Goal: Task Accomplishment & Management: Manage account settings

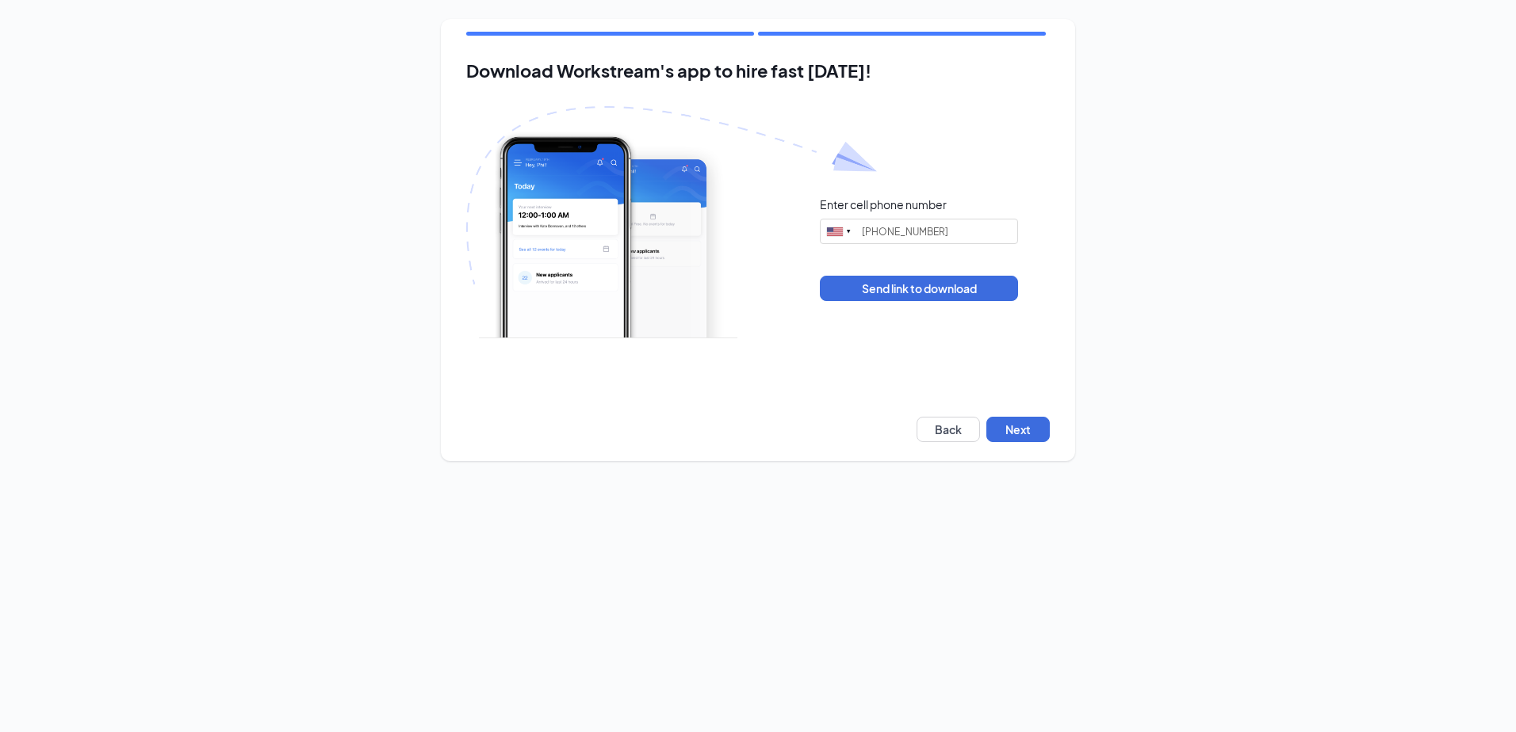
type input "(630) 433-0450"
click at [1026, 426] on button "Next" at bounding box center [1017, 429] width 63 height 25
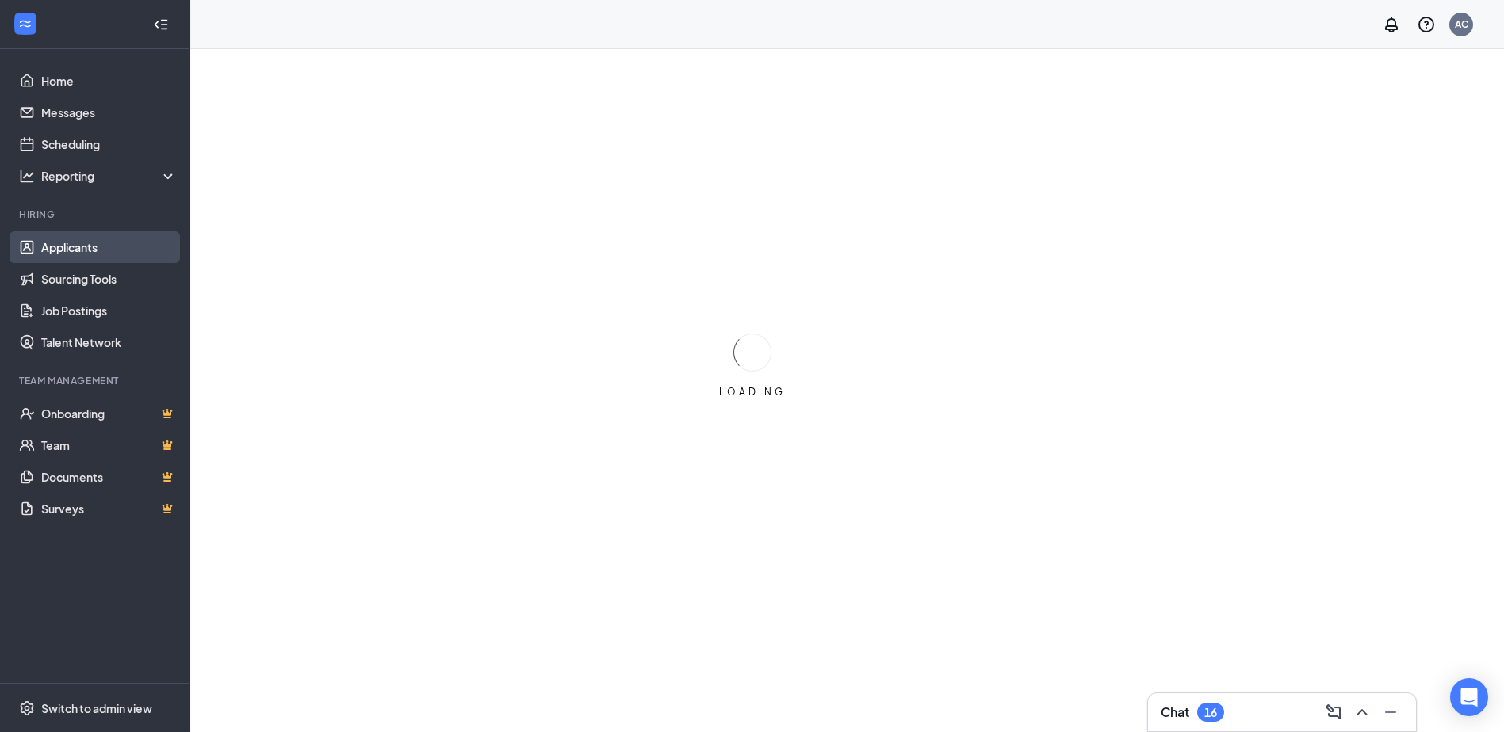
click at [69, 247] on link "Applicants" at bounding box center [109, 247] width 136 height 32
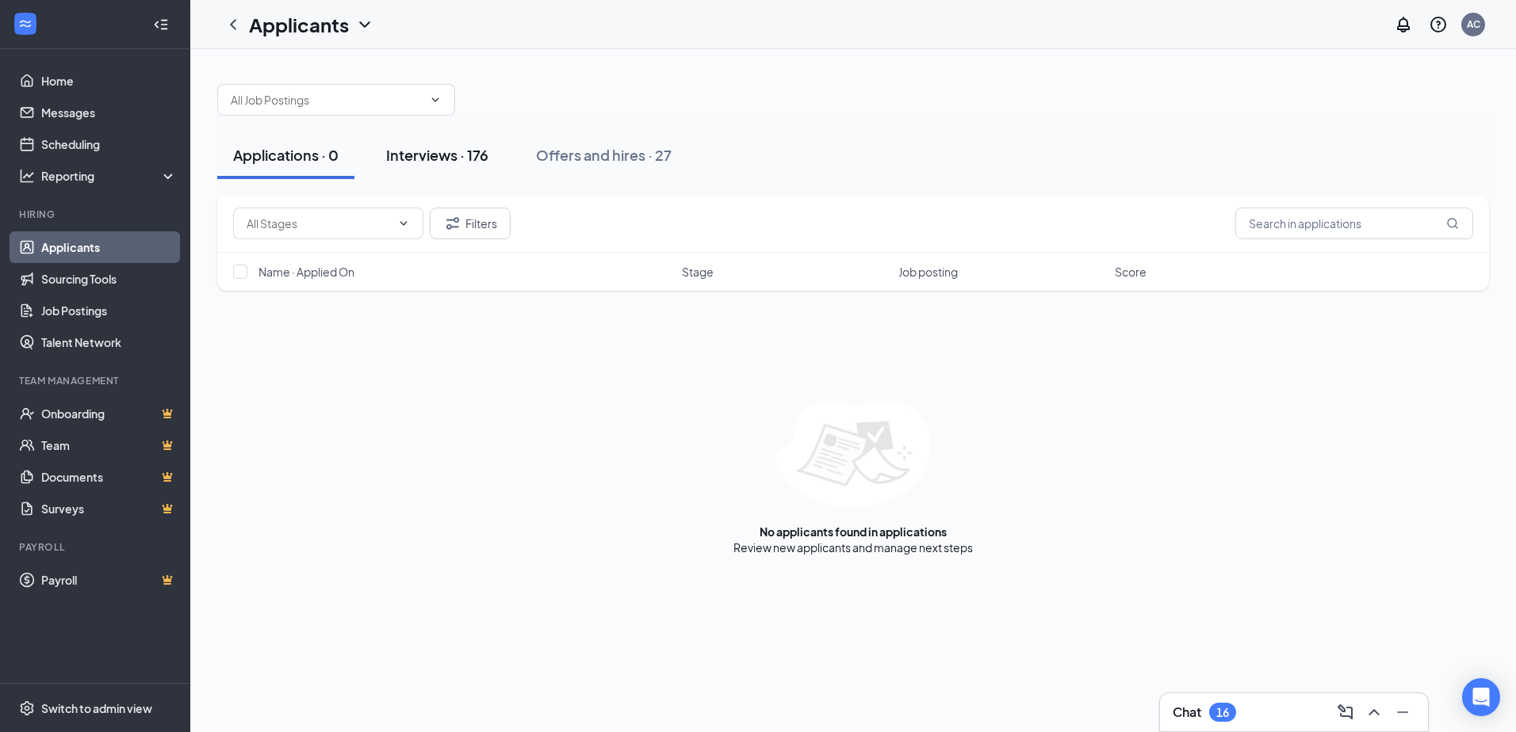
click at [407, 152] on div "Interviews · 176" at bounding box center [437, 155] width 102 height 20
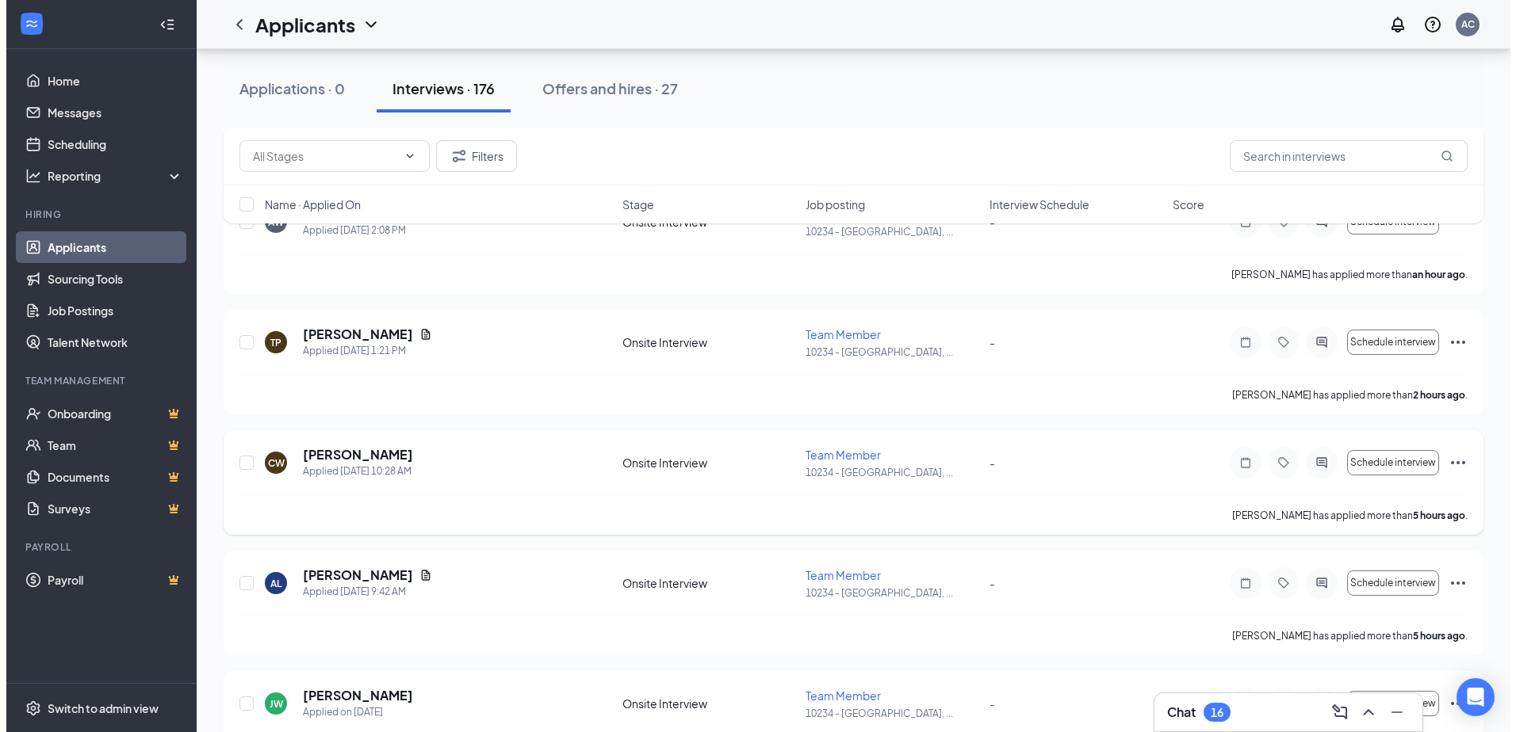
scroll to position [317, 0]
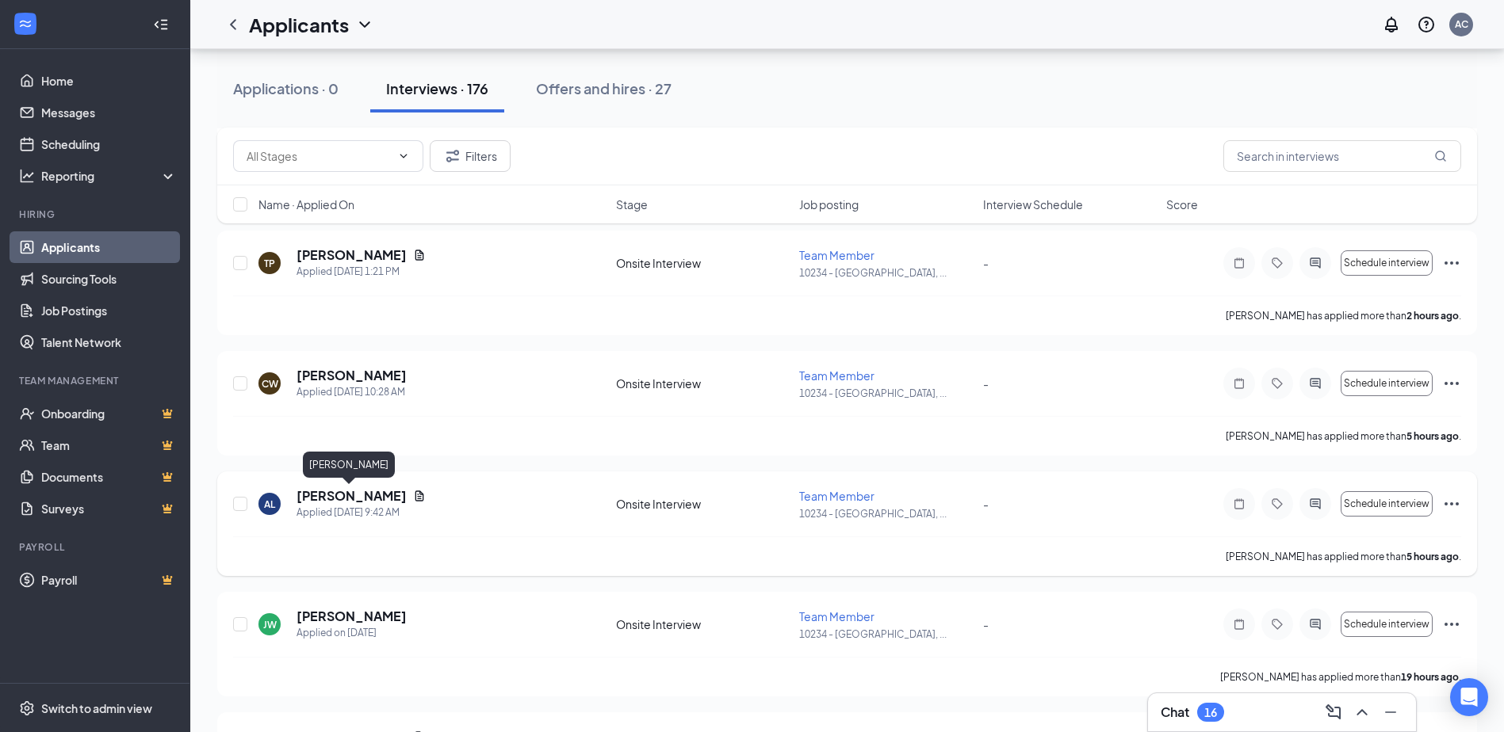
click at [345, 499] on h5 "[PERSON_NAME]" at bounding box center [351, 495] width 110 height 17
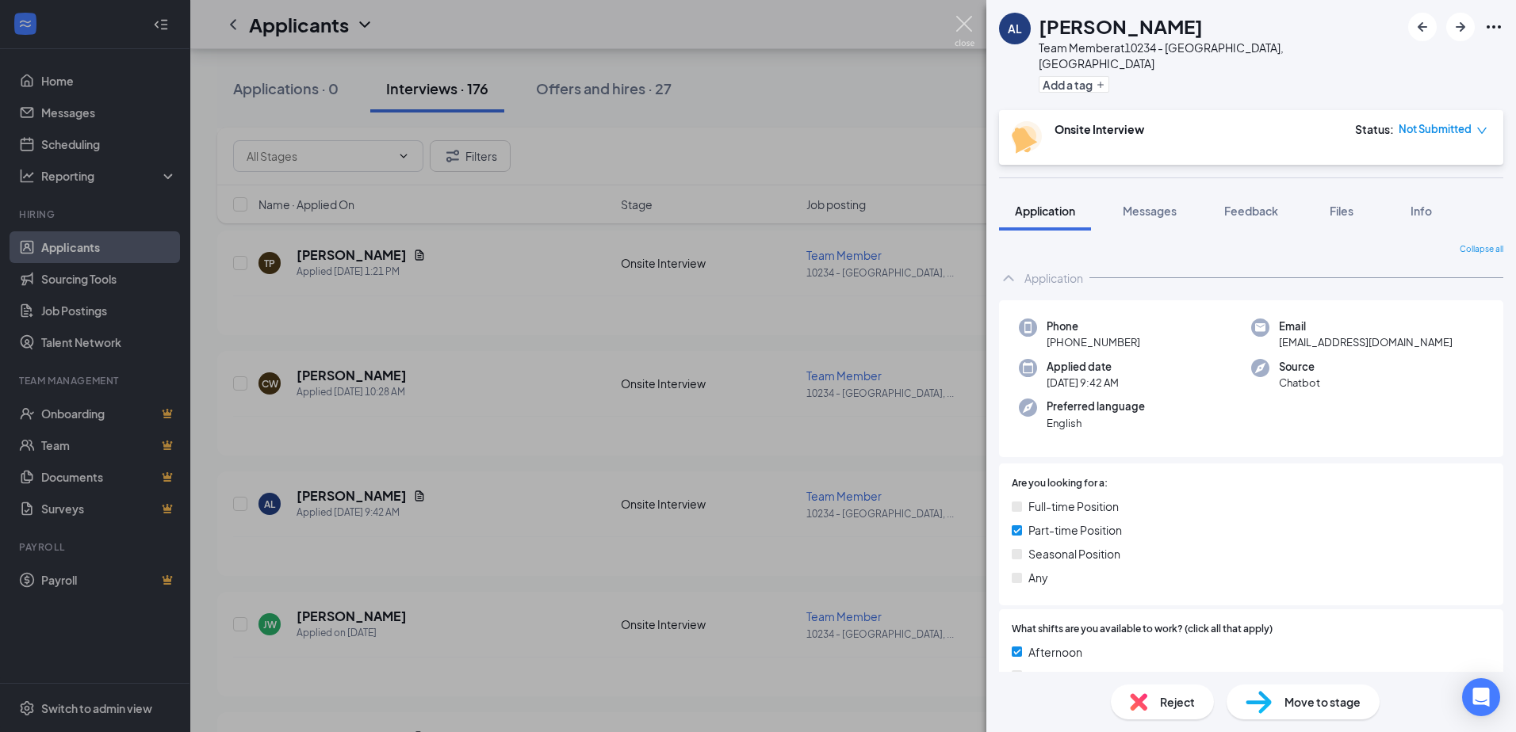
click at [965, 23] on img at bounding box center [964, 31] width 20 height 31
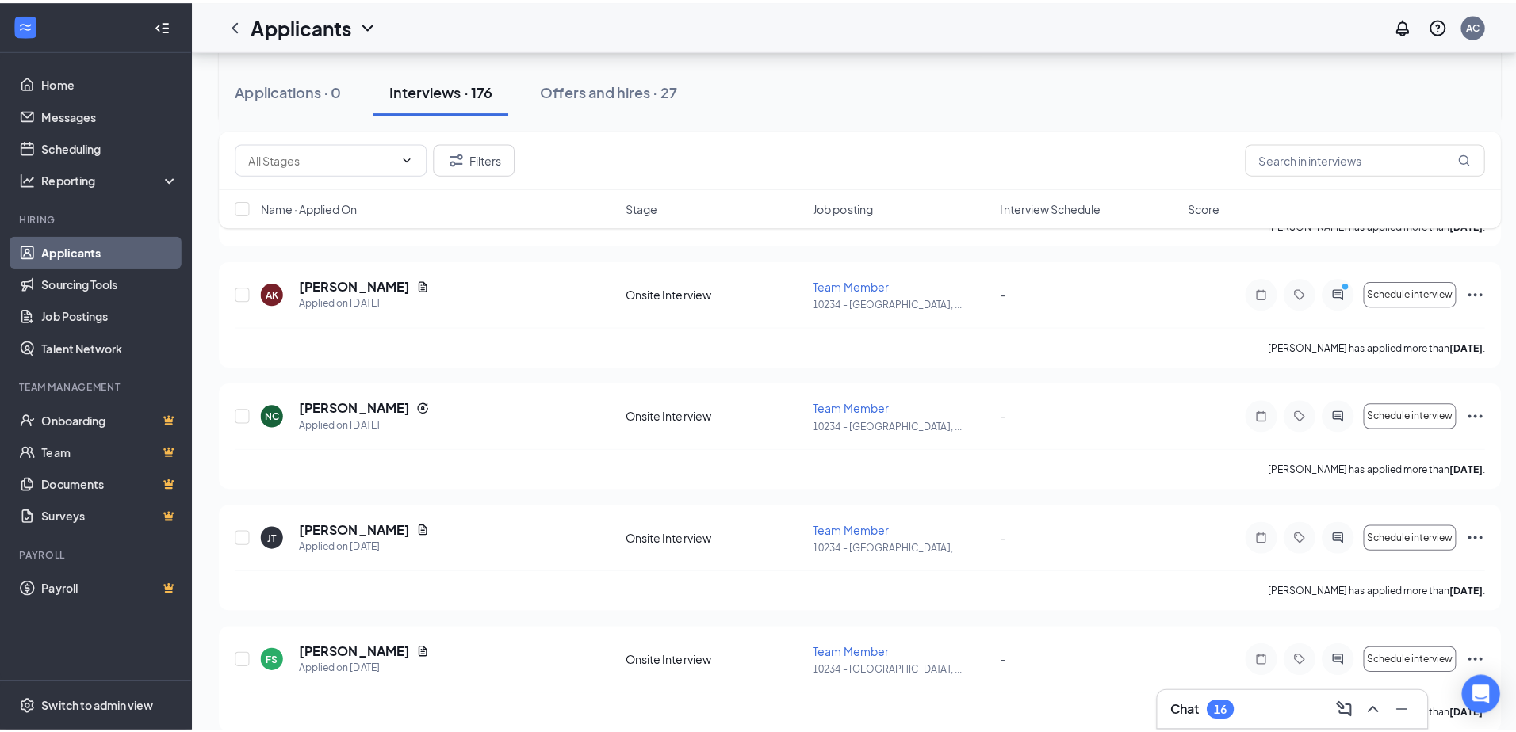
scroll to position [2219, 0]
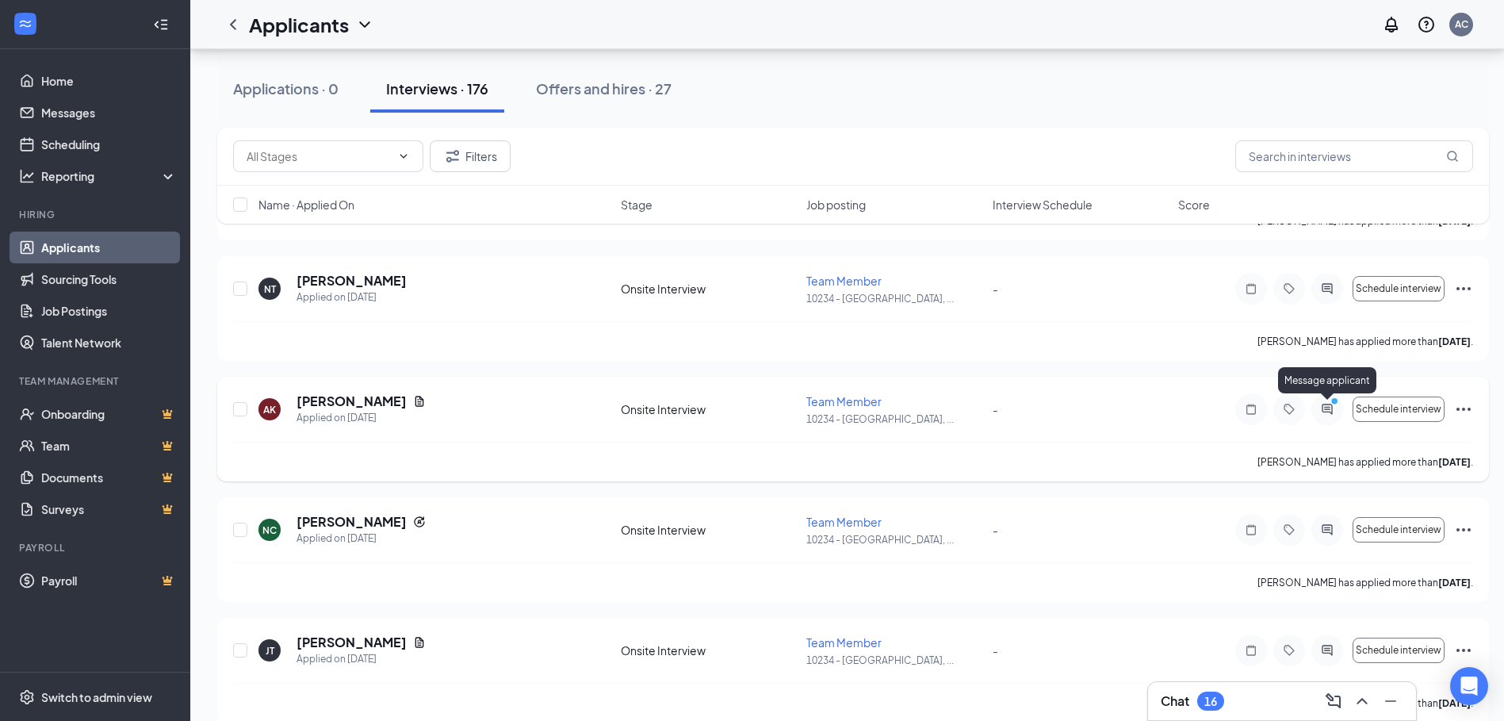
click at [1332, 406] on icon "PrimaryDot" at bounding box center [1336, 402] width 19 height 13
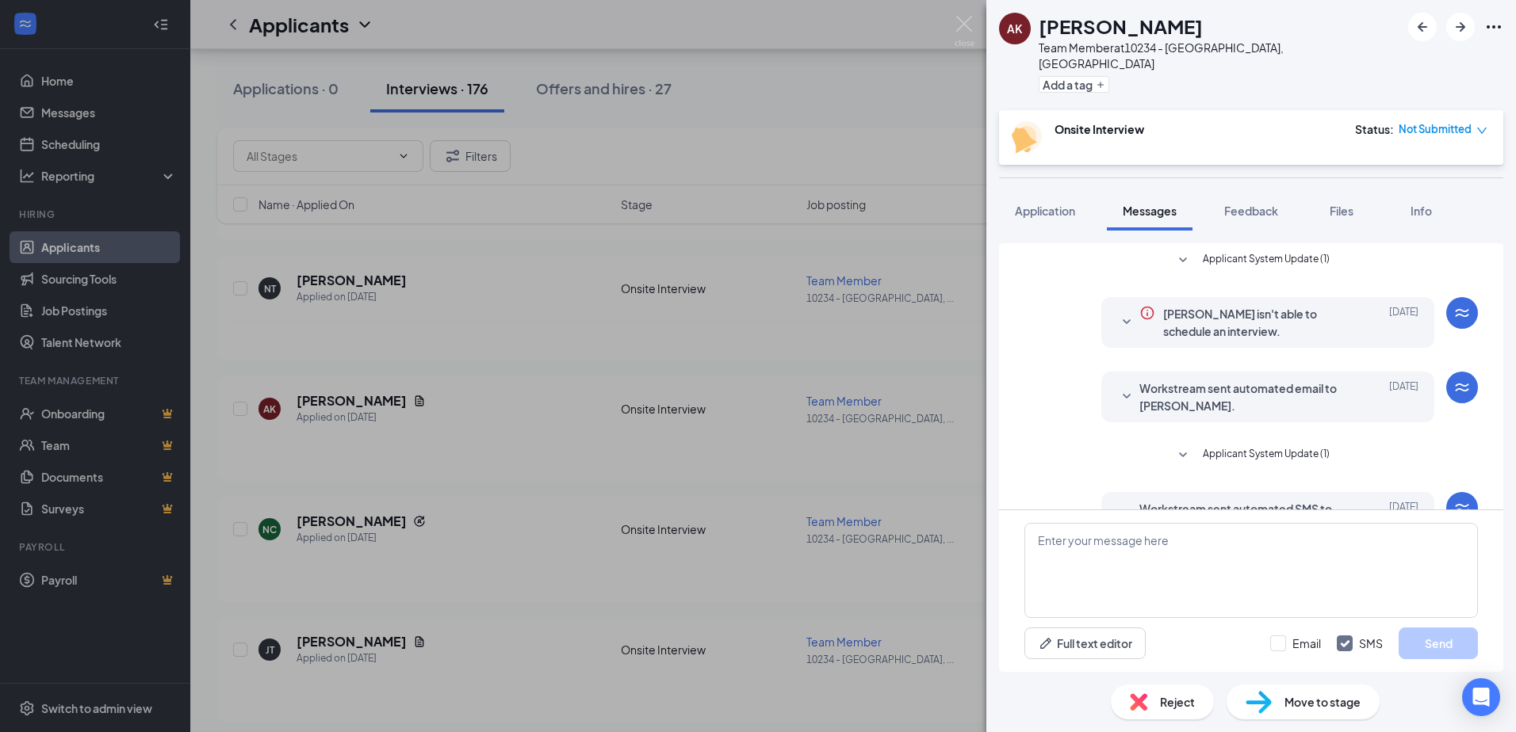
scroll to position [239, 0]
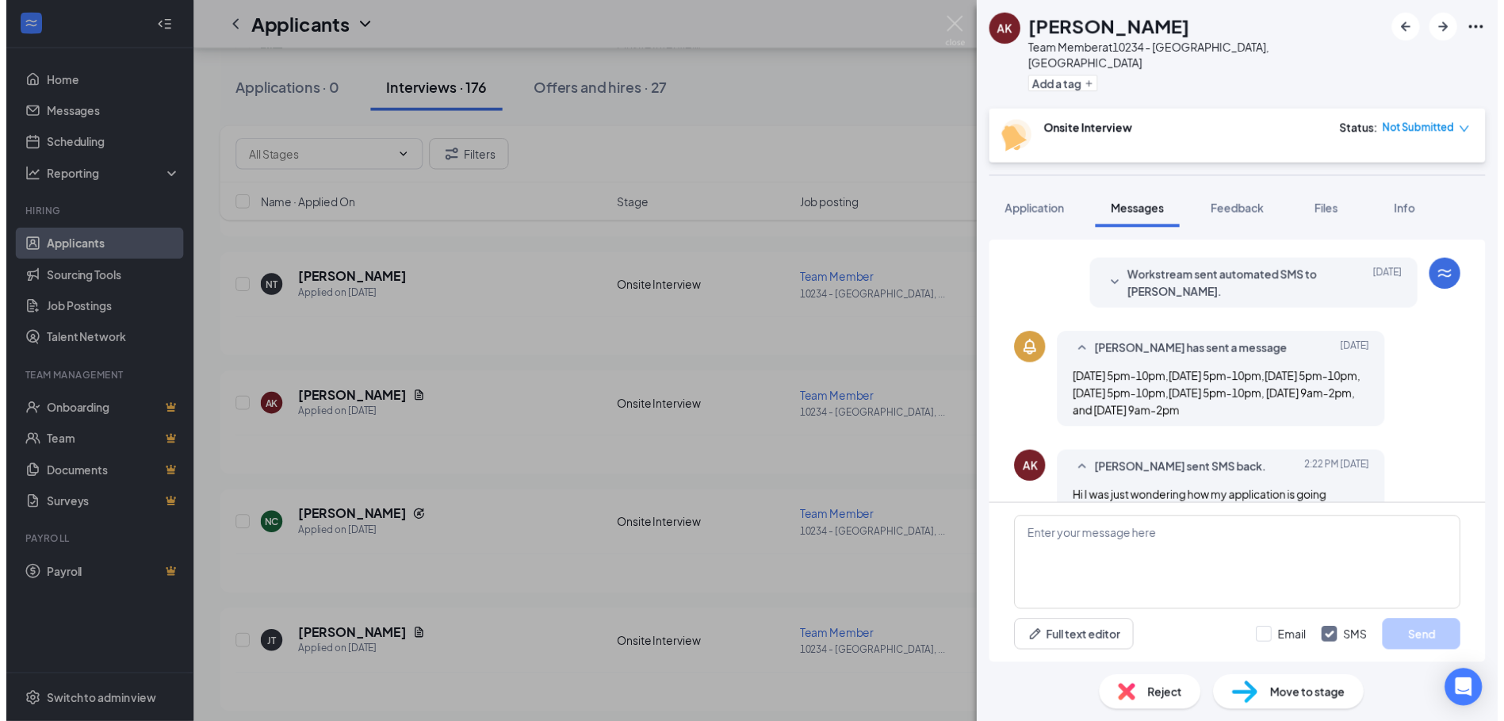
scroll to position [239, 0]
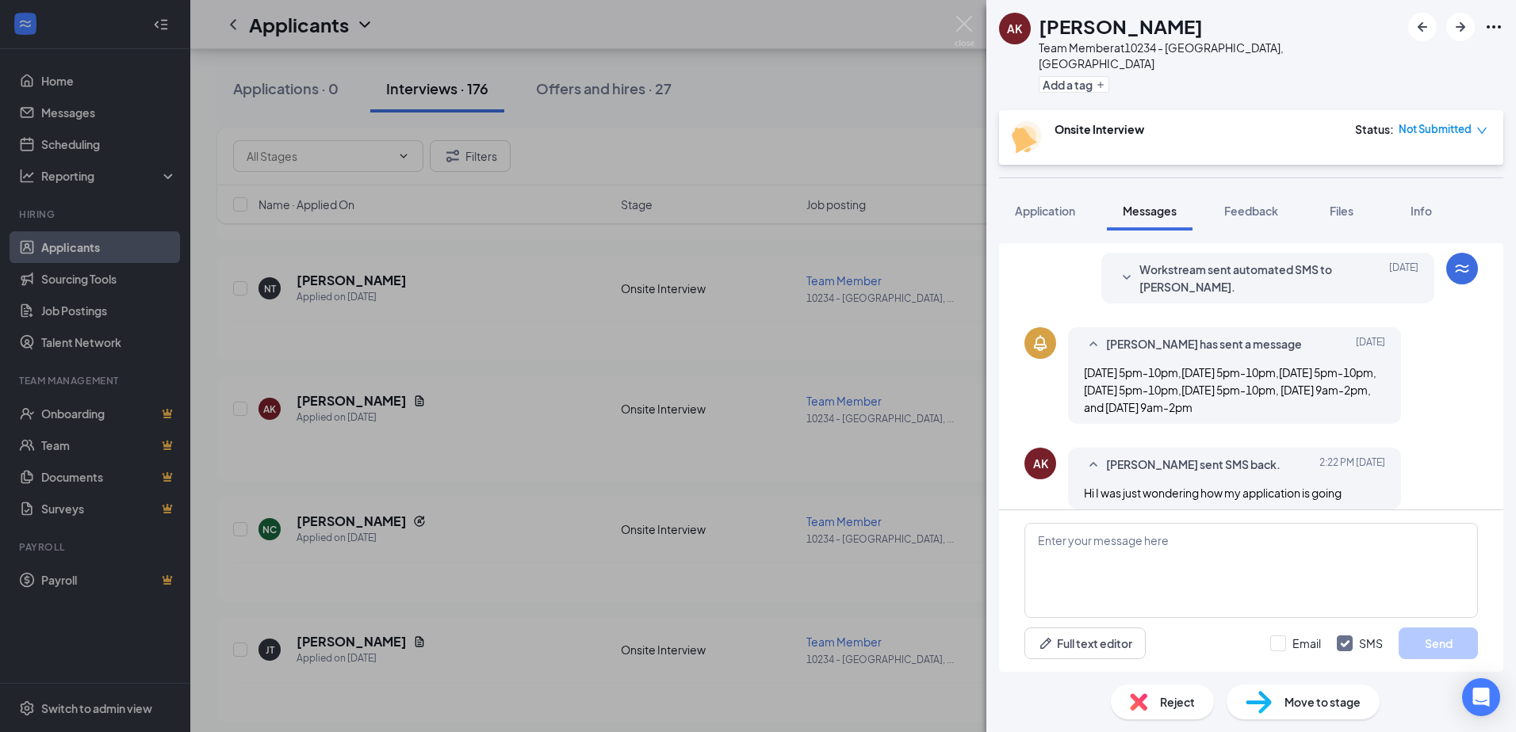
click at [1173, 702] on span "Reject" at bounding box center [1177, 702] width 35 height 17
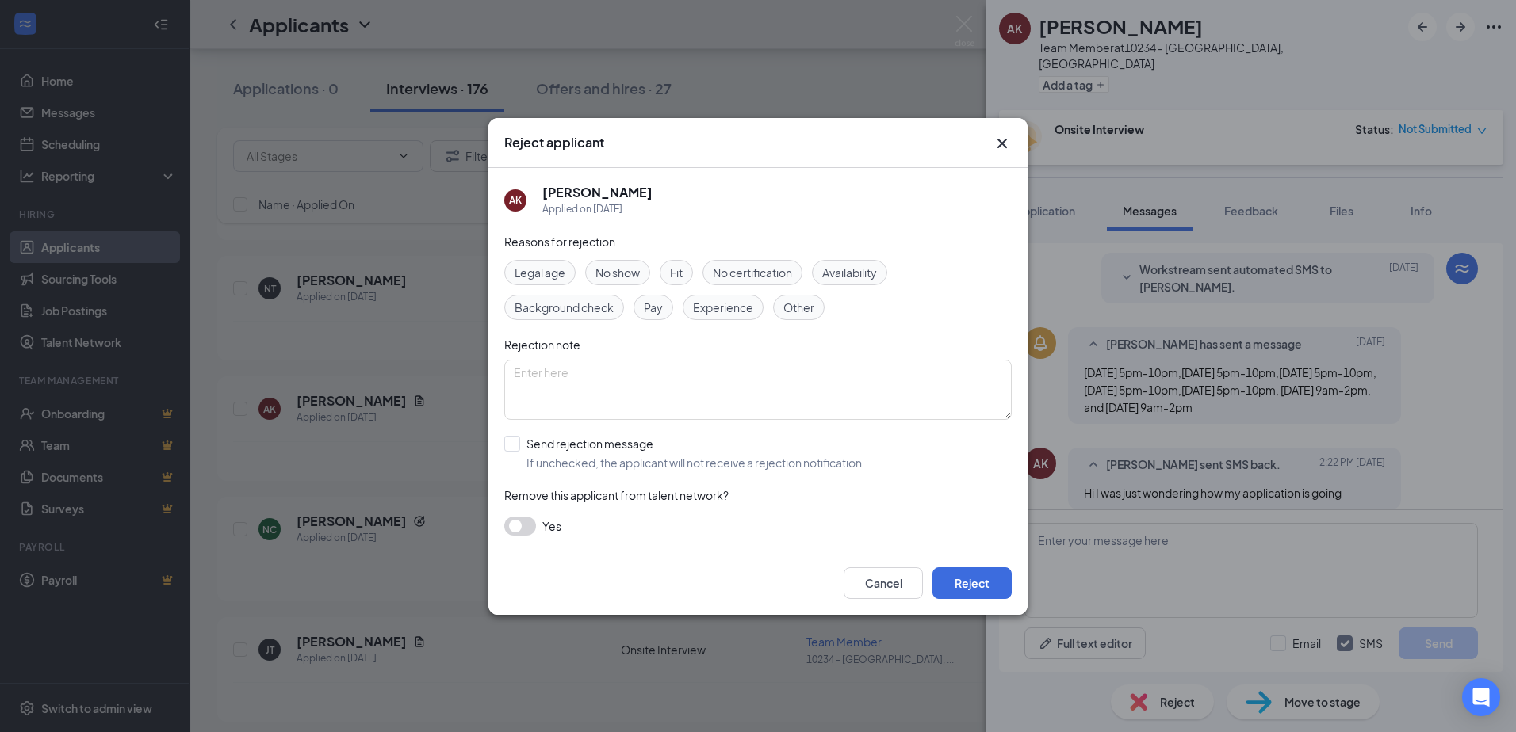
click at [798, 308] on span "Other" at bounding box center [798, 307] width 31 height 17
click at [983, 586] on button "Reject" at bounding box center [971, 584] width 79 height 32
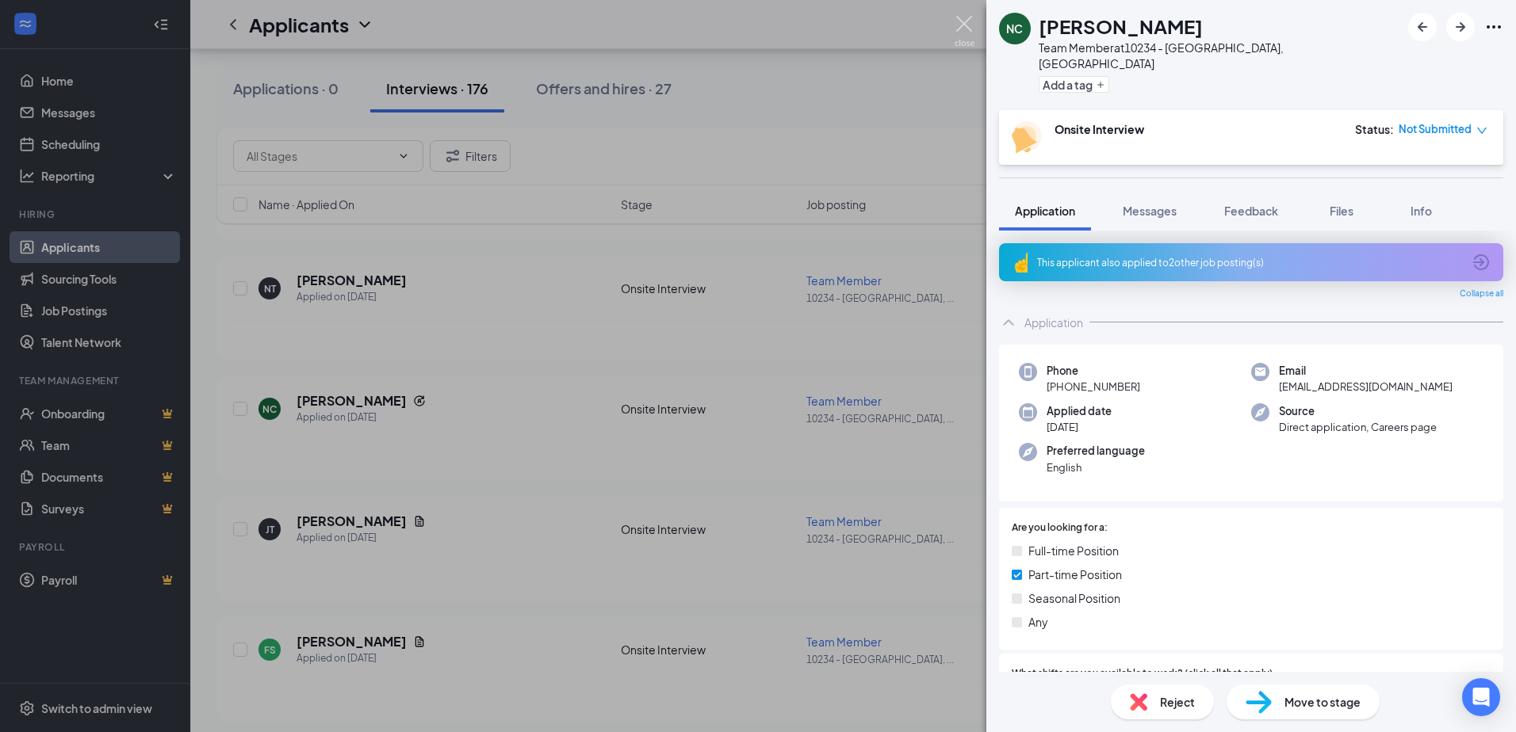
click at [963, 25] on img at bounding box center [964, 31] width 20 height 31
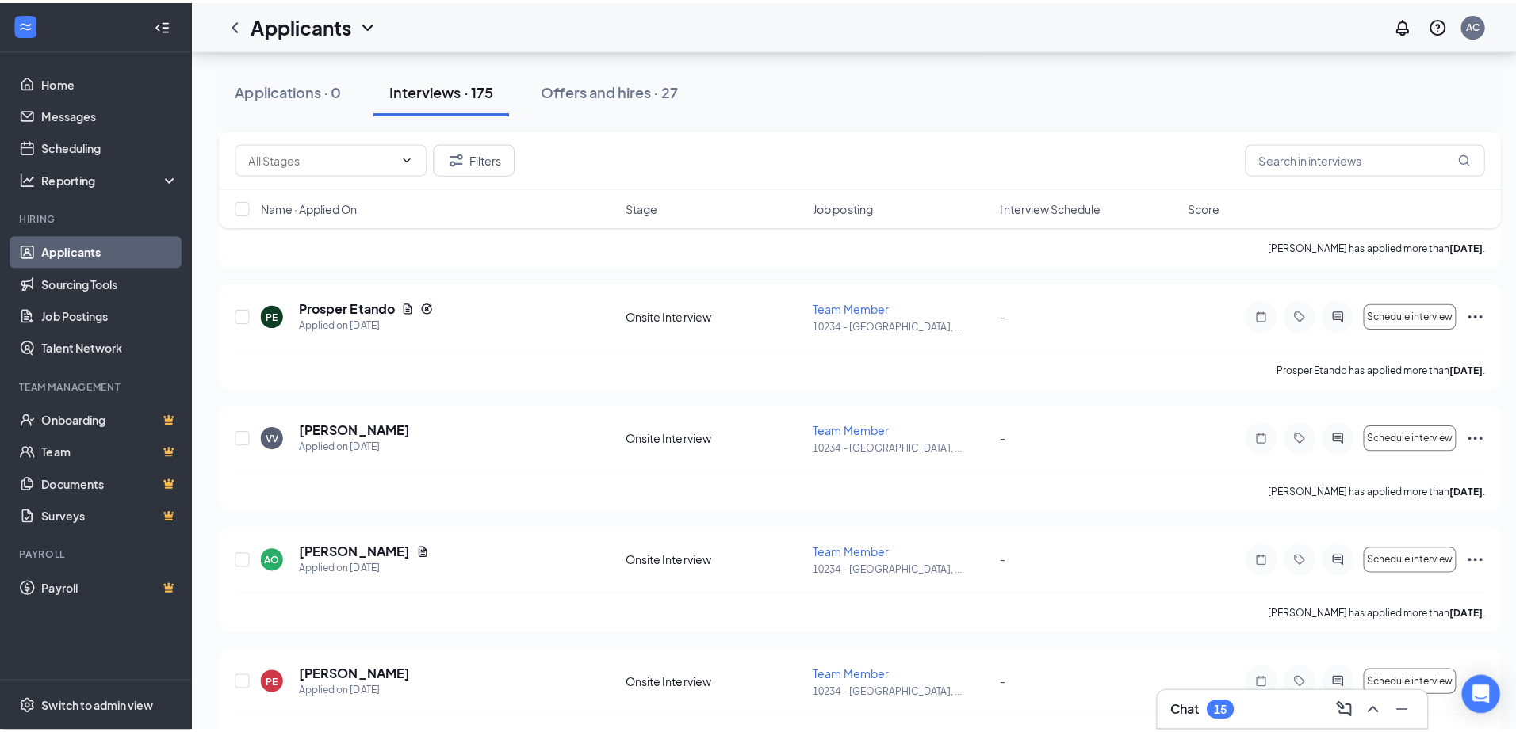
scroll to position [9908, 0]
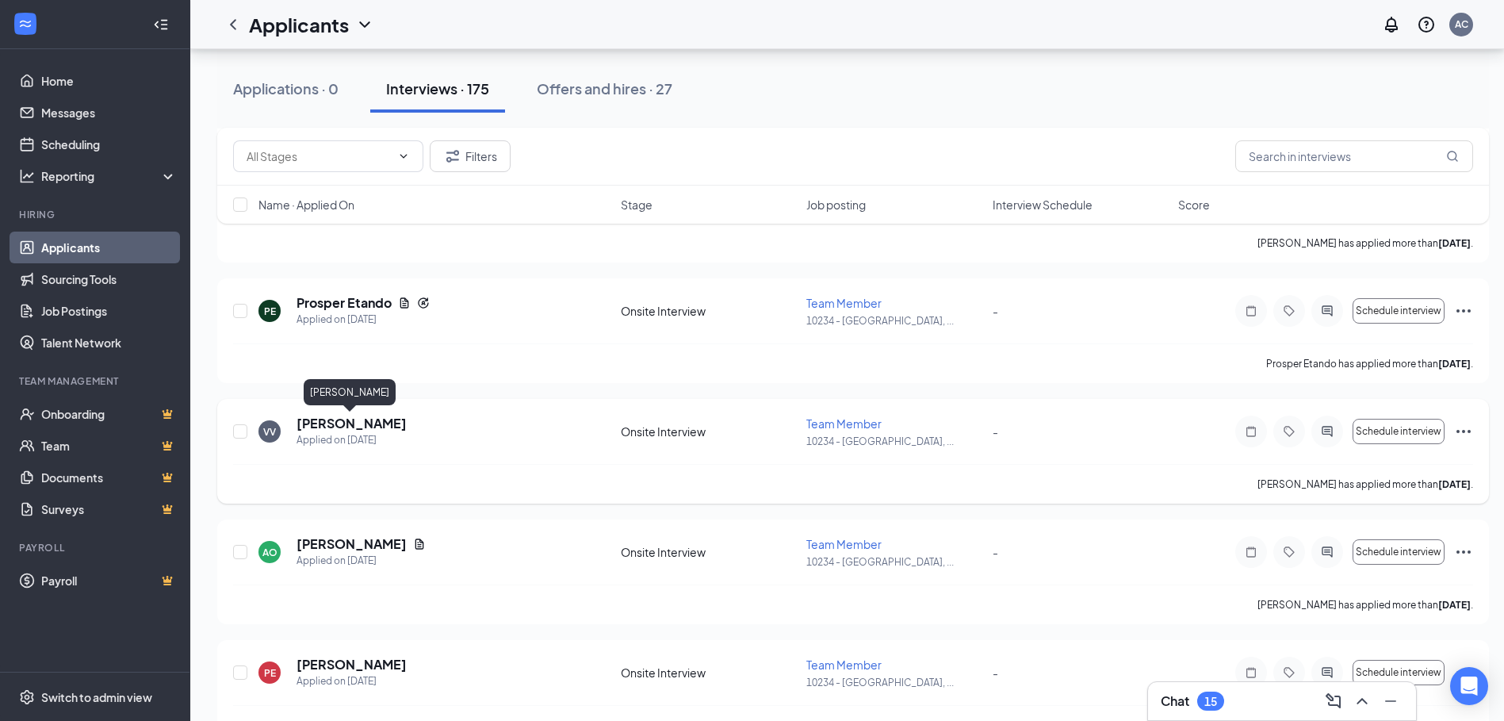
click at [342, 423] on h5 "[PERSON_NAME]" at bounding box center [351, 423] width 110 height 17
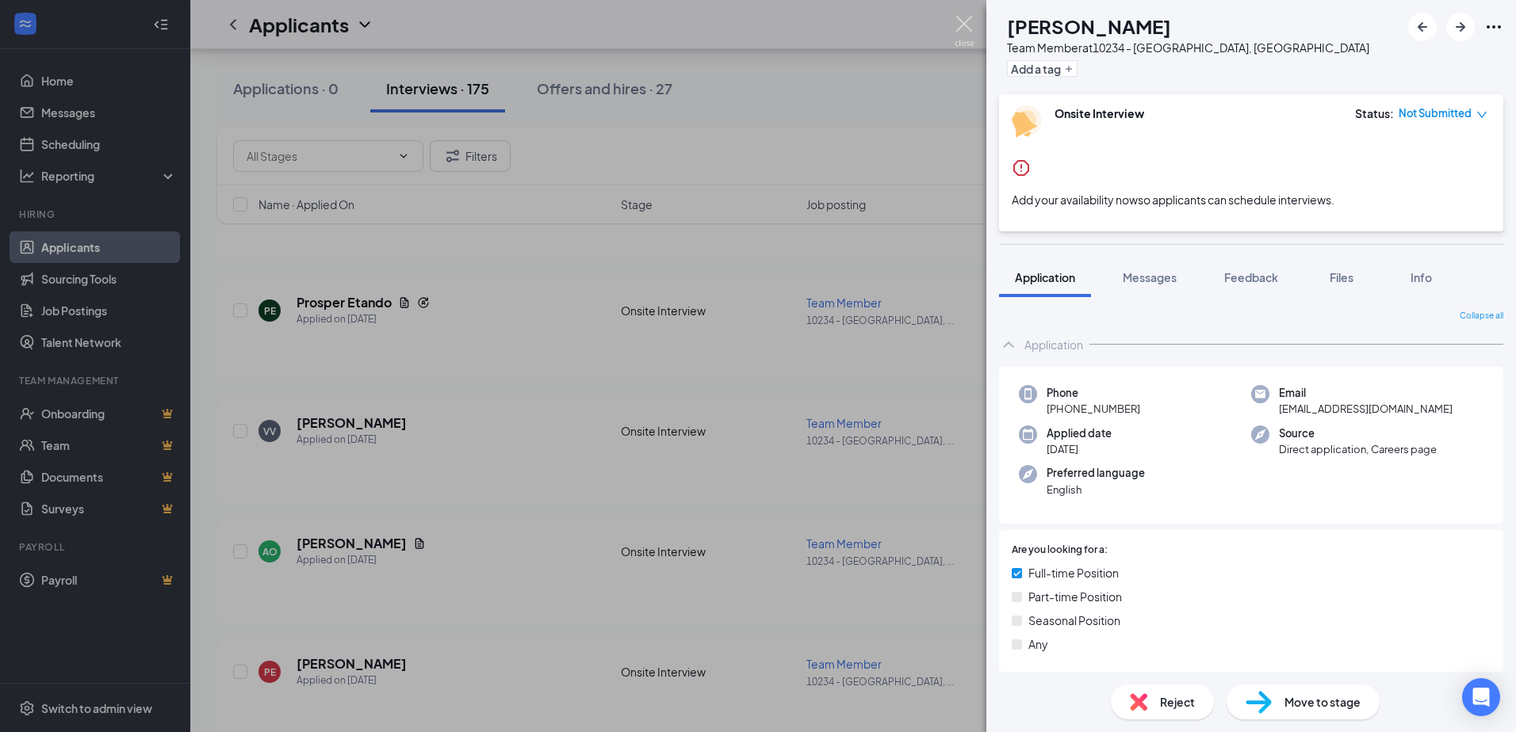
click at [962, 29] on img at bounding box center [964, 31] width 20 height 31
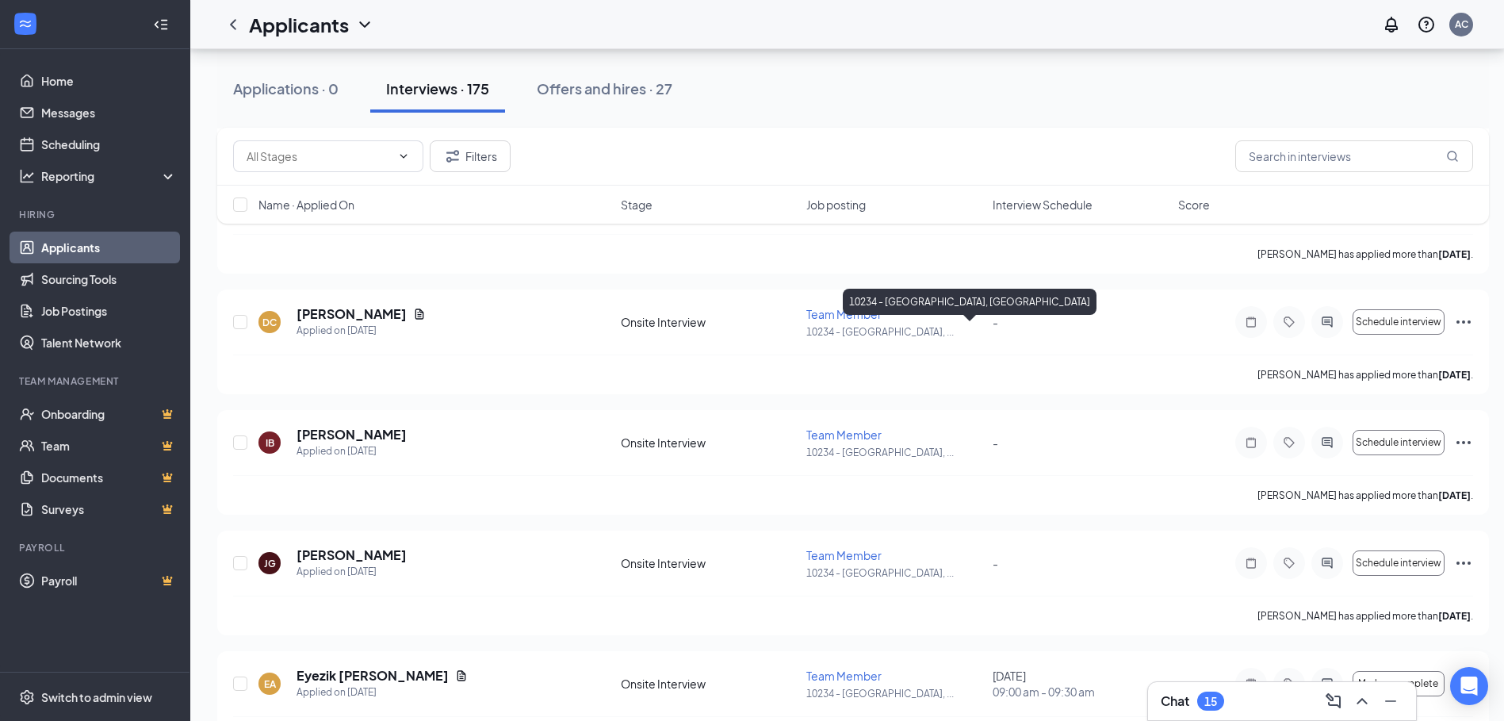
scroll to position [13634, 0]
